Goal: Information Seeking & Learning: Learn about a topic

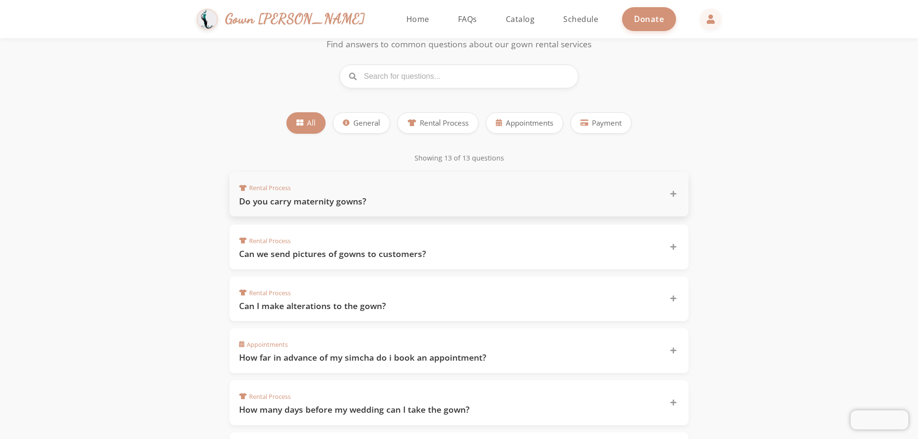
scroll to position [96, 0]
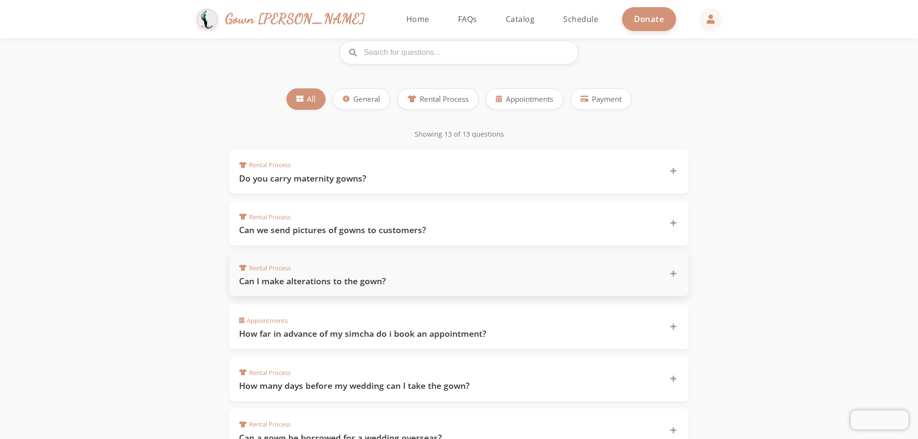
click at [408, 283] on h3 "Can I make alterations to the gown?" at bounding box center [448, 281] width 419 height 12
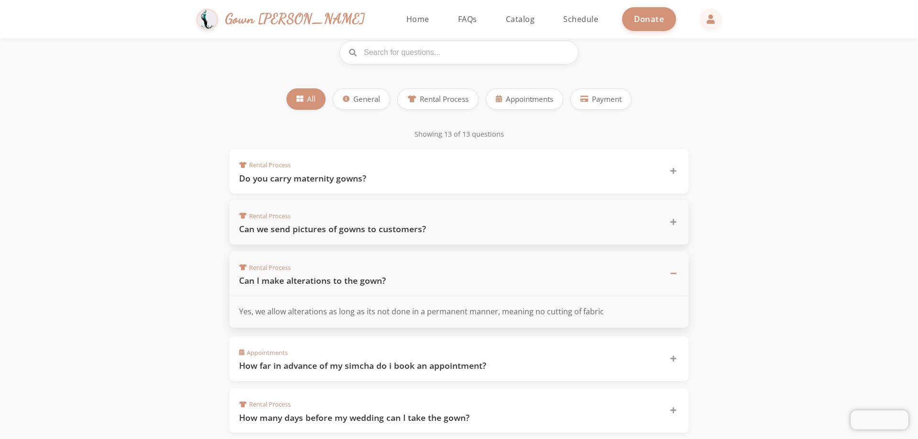
click at [452, 233] on h3 "Can we send pictures of gowns to customers?" at bounding box center [448, 229] width 419 height 12
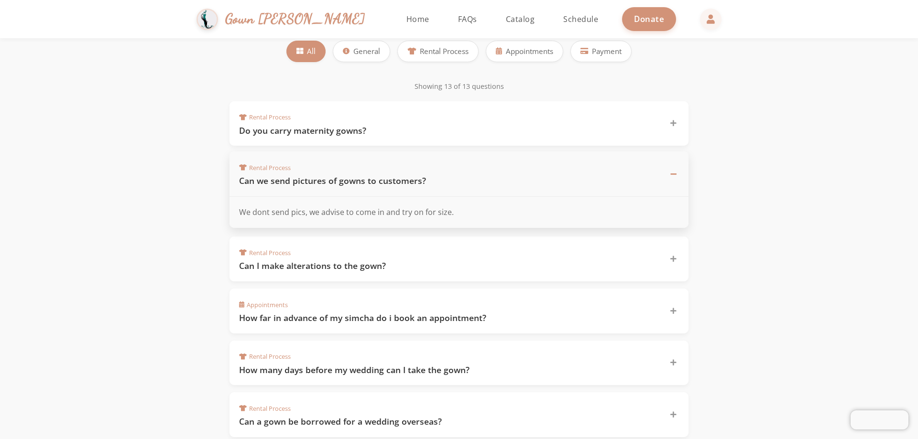
scroll to position [191, 0]
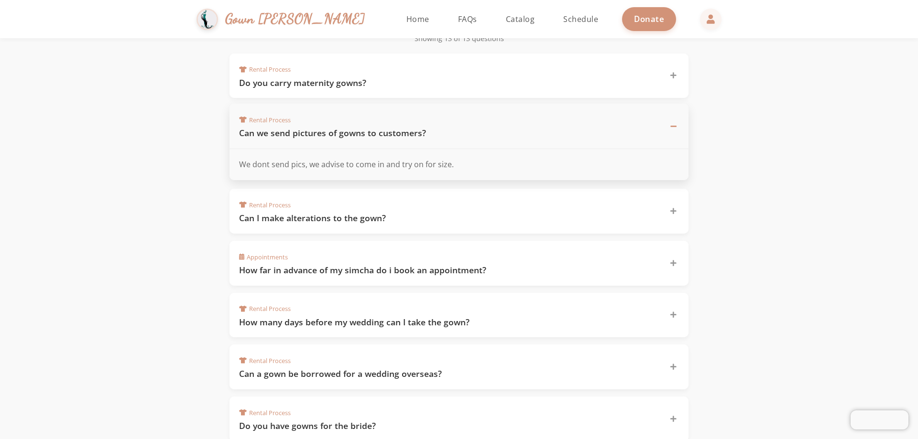
click at [467, 265] on h3 "How far in advance of my simcha do i book an appointment?" at bounding box center [448, 270] width 419 height 12
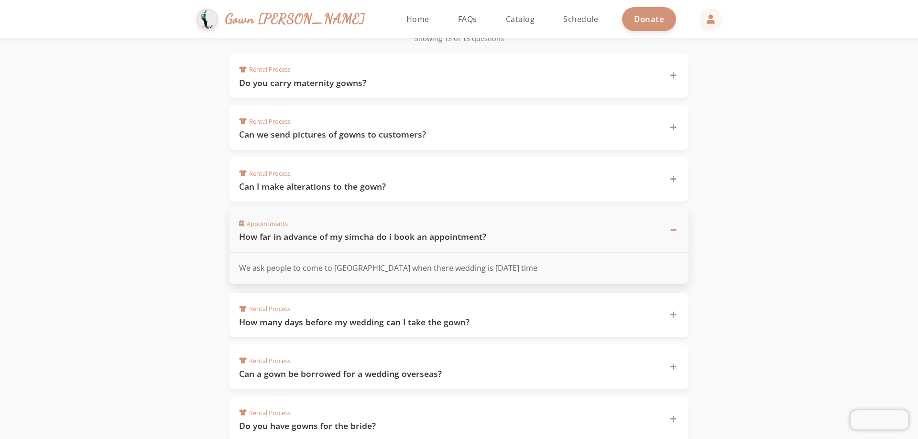
scroll to position [239, 0]
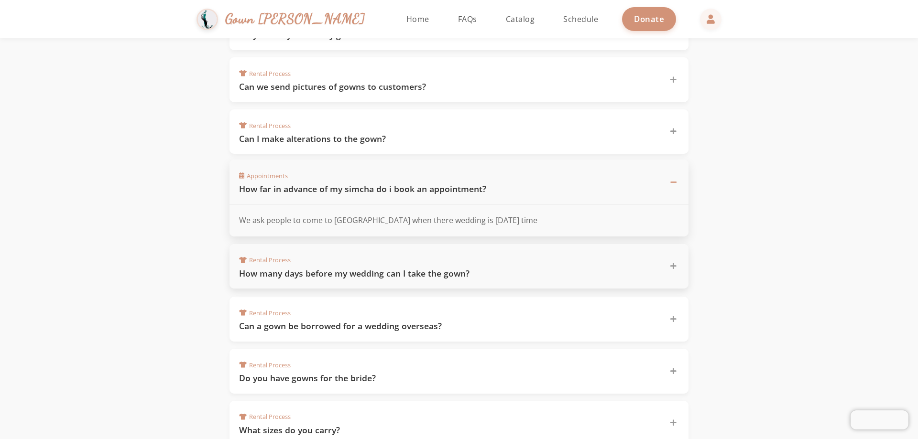
click at [483, 259] on div "Rental Process How many days before my wedding can I take the gown?" at bounding box center [453, 267] width 428 height 26
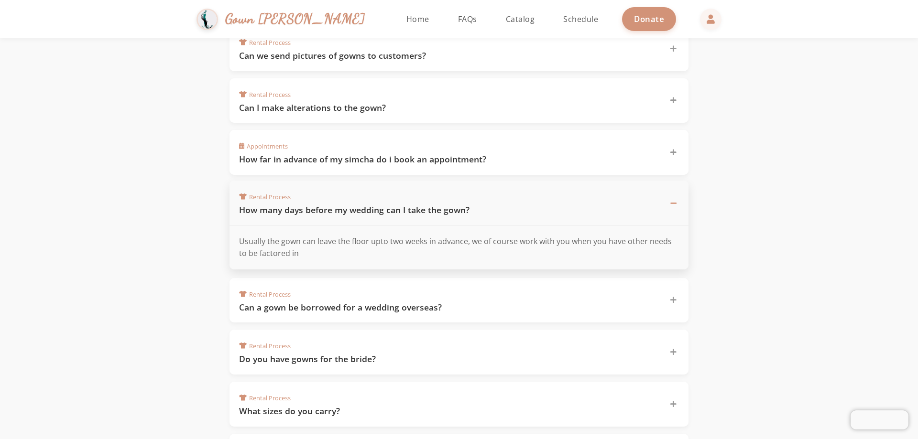
scroll to position [287, 0]
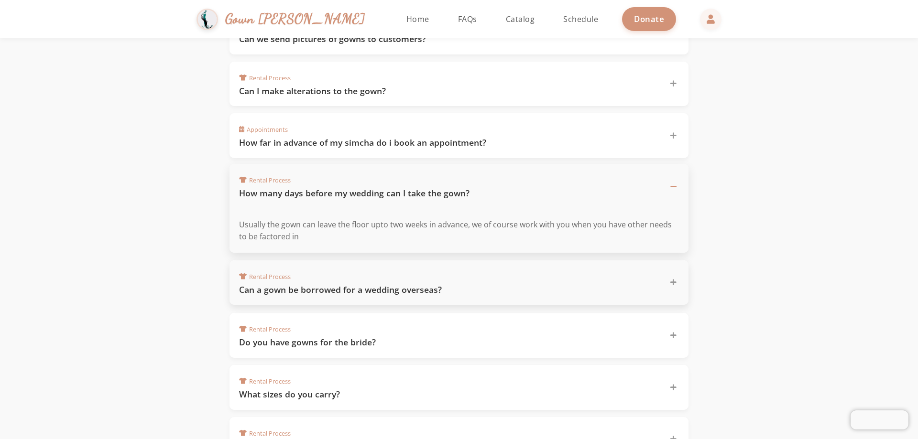
click at [460, 292] on h3 "Can a gown be borrowed for a wedding overseas?" at bounding box center [448, 290] width 419 height 12
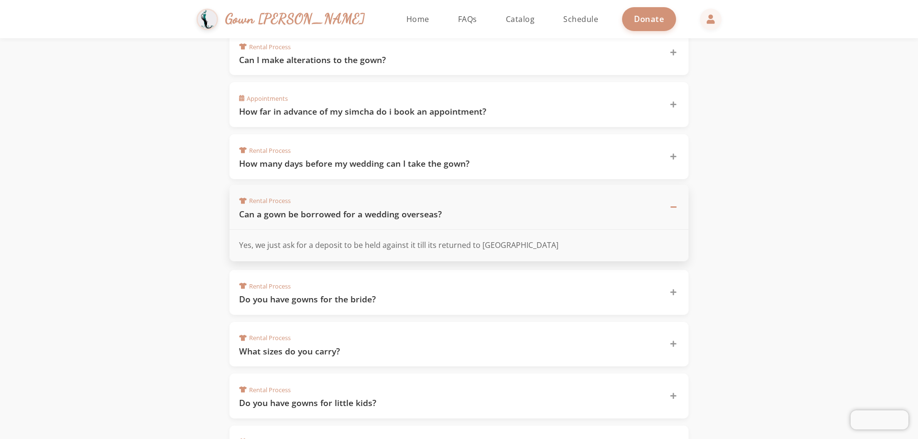
scroll to position [335, 0]
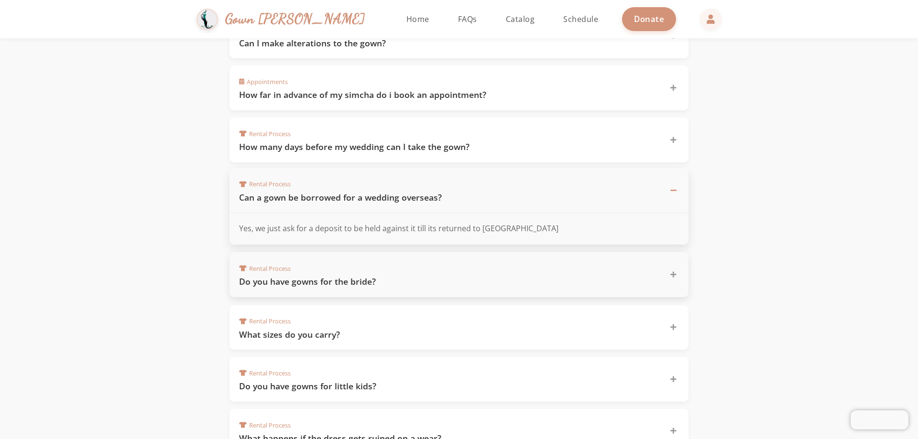
click at [399, 289] on div "Rental Process Do you have gowns for the bride?" at bounding box center [458, 274] width 459 height 45
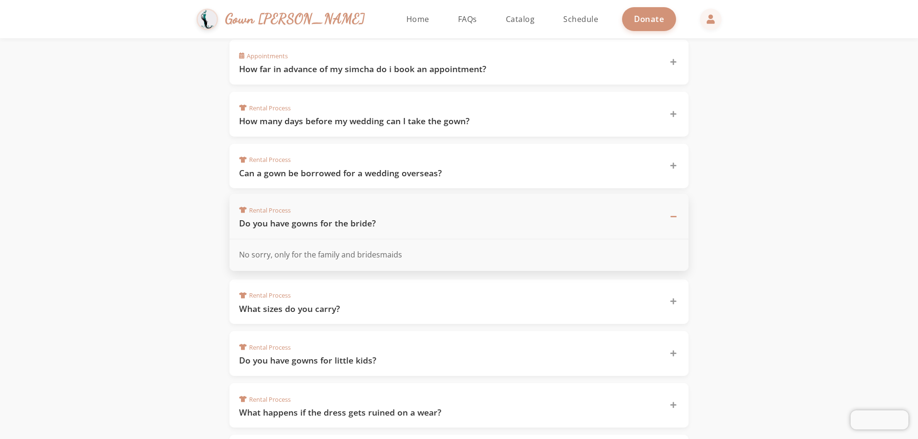
scroll to position [382, 0]
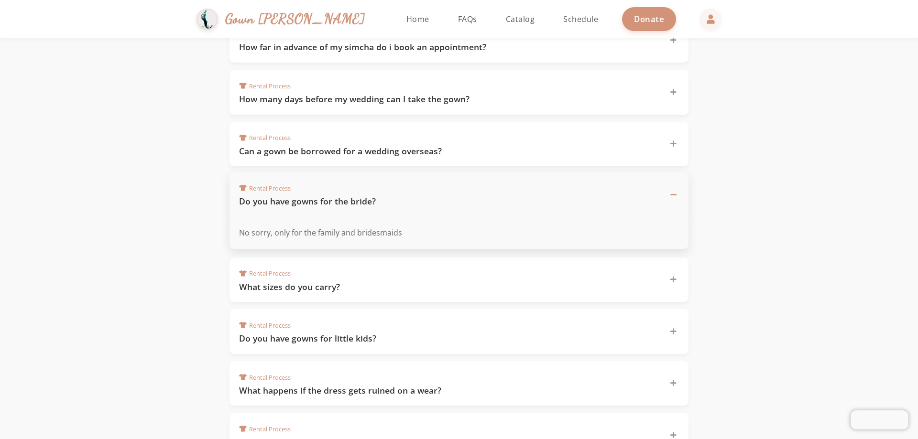
click at [399, 289] on h3 "What sizes do you carry?" at bounding box center [448, 287] width 419 height 12
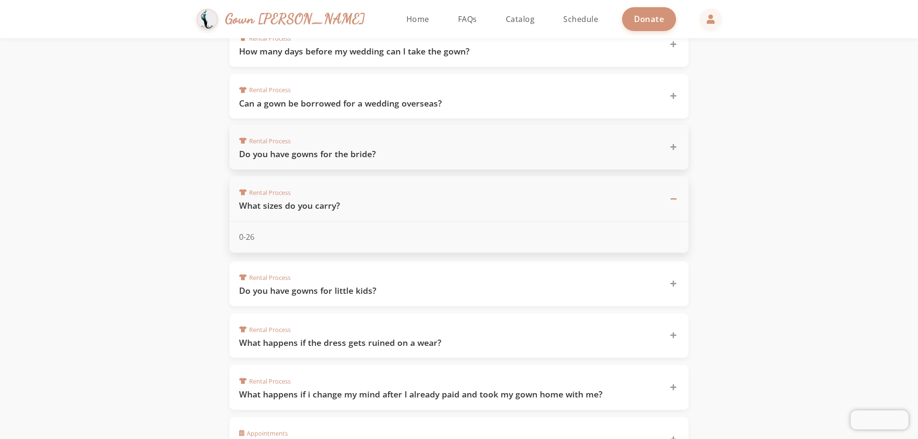
scroll to position [478, 0]
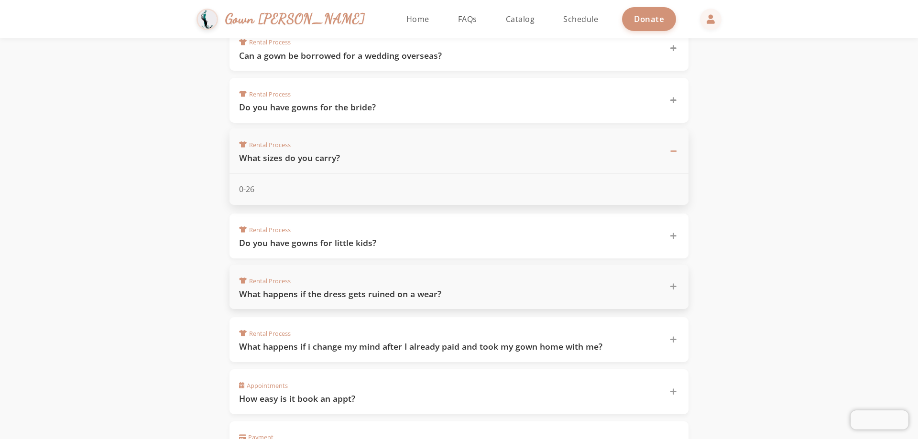
click at [411, 288] on h3 "What happens if the dress gets ruined on a wear?" at bounding box center [448, 294] width 419 height 12
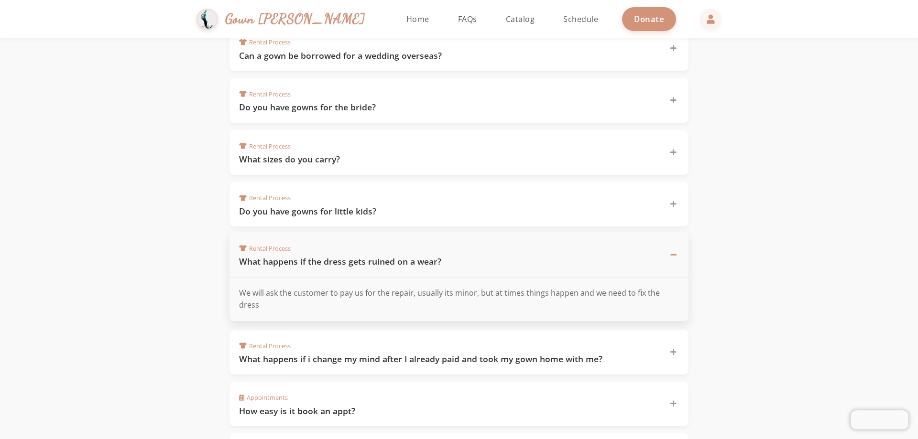
scroll to position [526, 0]
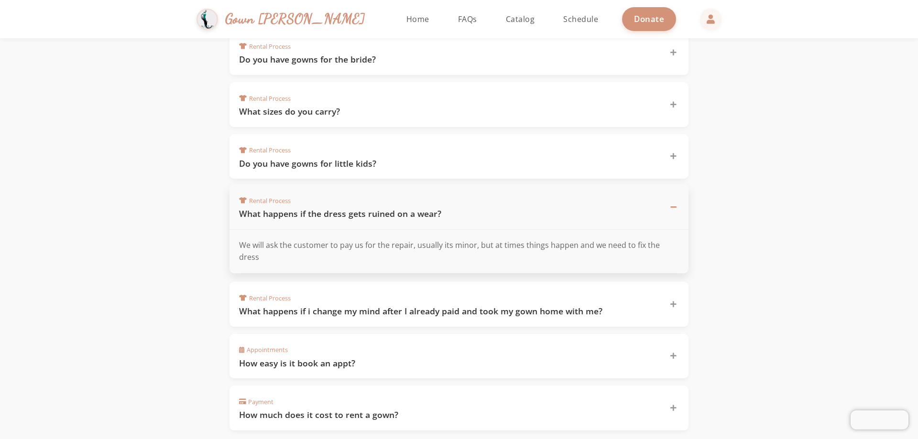
click at [411, 292] on div "Rental Process What happens if i change my mind after I already paid and took m…" at bounding box center [453, 305] width 428 height 26
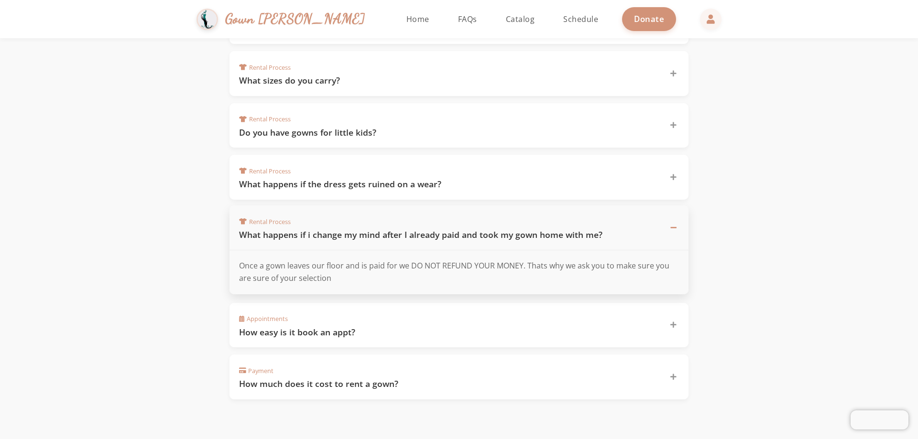
scroll to position [574, 0]
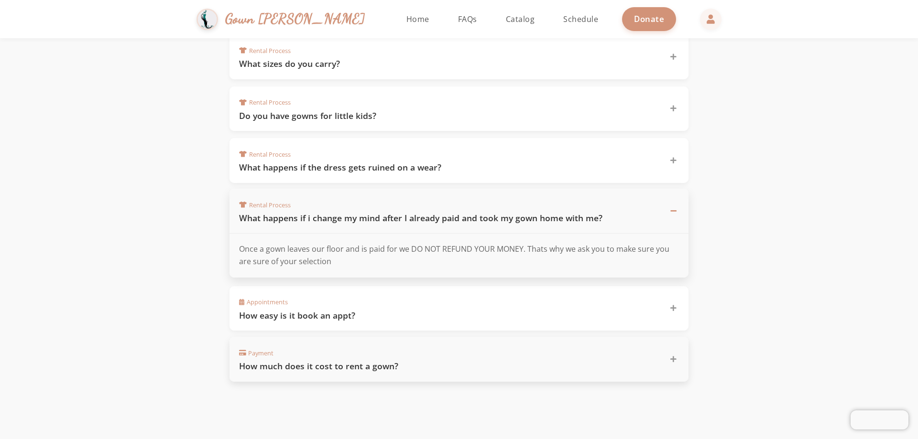
click at [393, 358] on div "Payment How much does it cost to rent a gown?" at bounding box center [453, 360] width 428 height 26
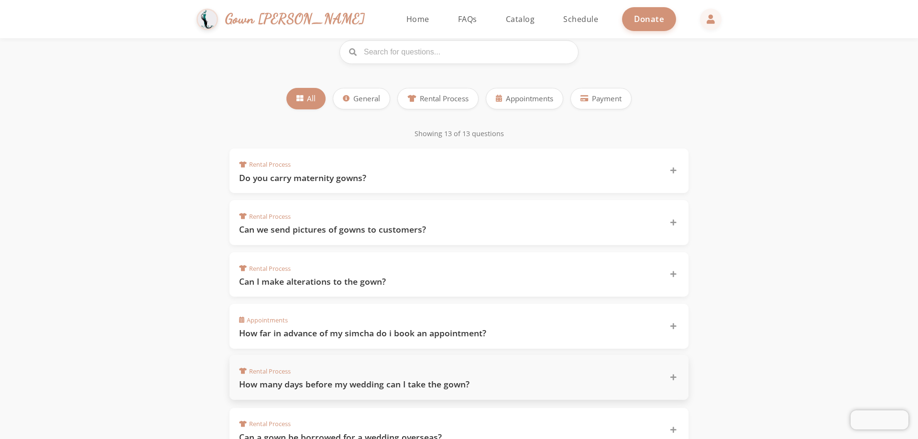
scroll to position [96, 0]
click at [371, 163] on div "Rental Process Do you carry maternity gowns?" at bounding box center [453, 171] width 428 height 26
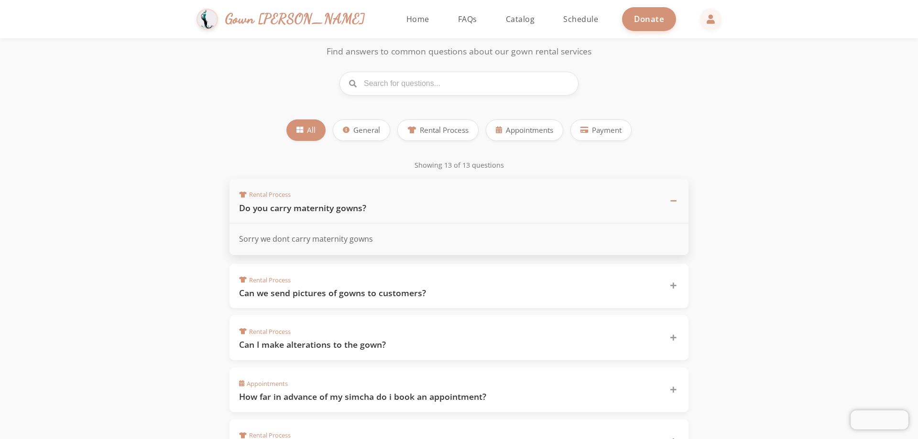
scroll to position [48, 0]
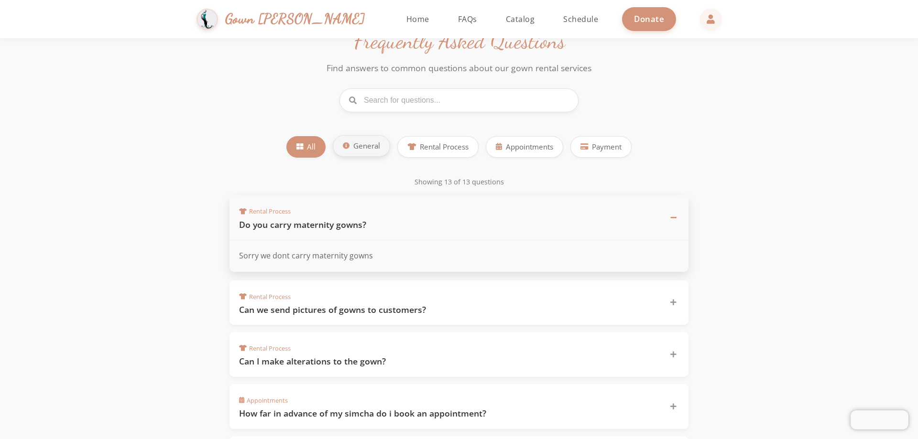
click at [356, 155] on button "General" at bounding box center [361, 146] width 57 height 22
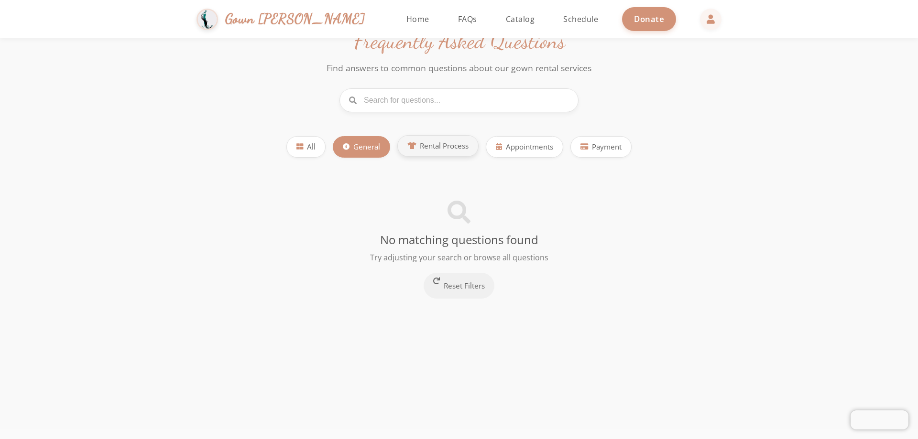
click at [441, 152] on button "Rental Process" at bounding box center [437, 146] width 81 height 22
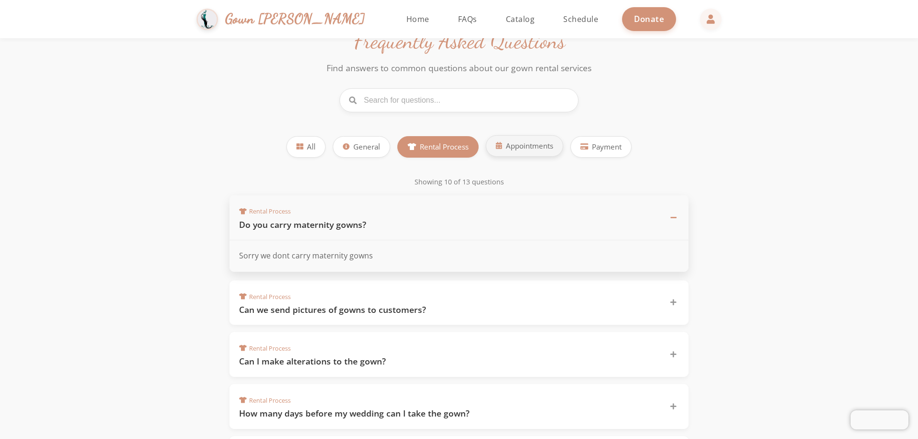
click at [539, 153] on button "Appointments" at bounding box center [524, 146] width 77 height 22
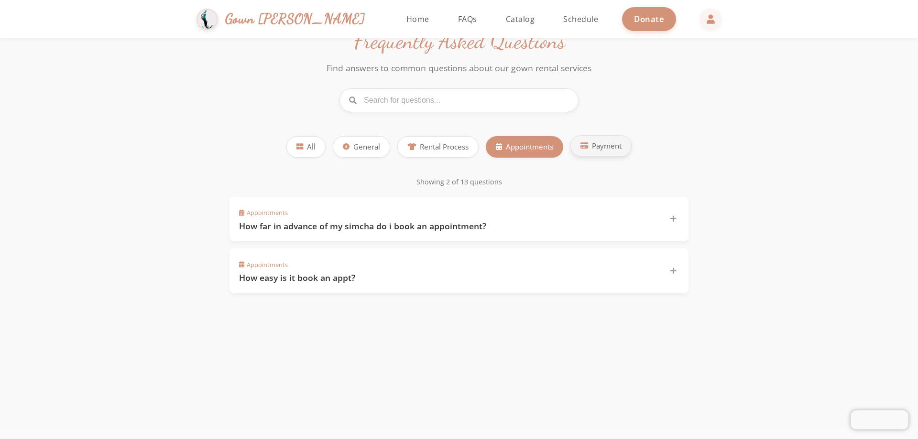
click at [609, 151] on span "Payment" at bounding box center [607, 146] width 30 height 11
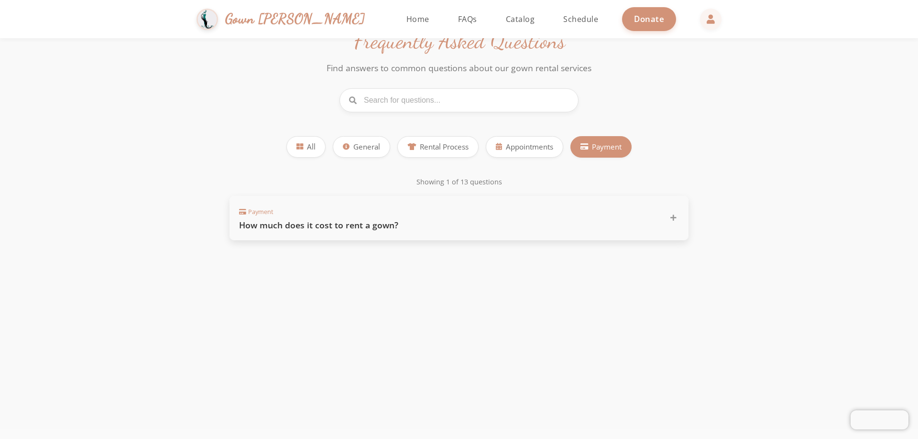
click at [411, 221] on h3 "How much does it cost to rent a gown?" at bounding box center [448, 225] width 419 height 12
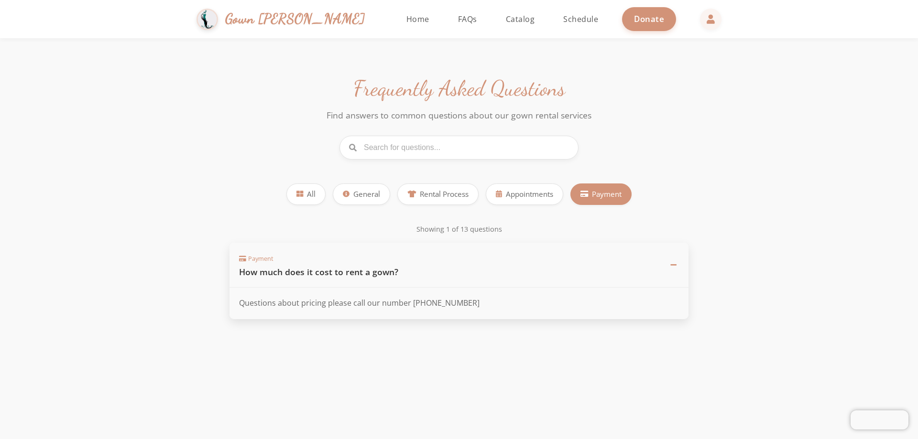
scroll to position [0, 0]
click at [406, 22] on span "Home" at bounding box center [417, 19] width 23 height 11
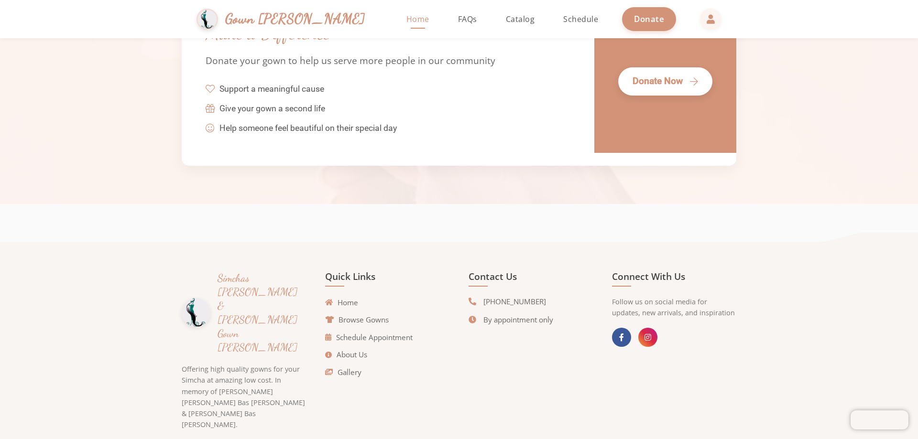
scroll to position [2170, 0]
